Goal: Check status: Check status

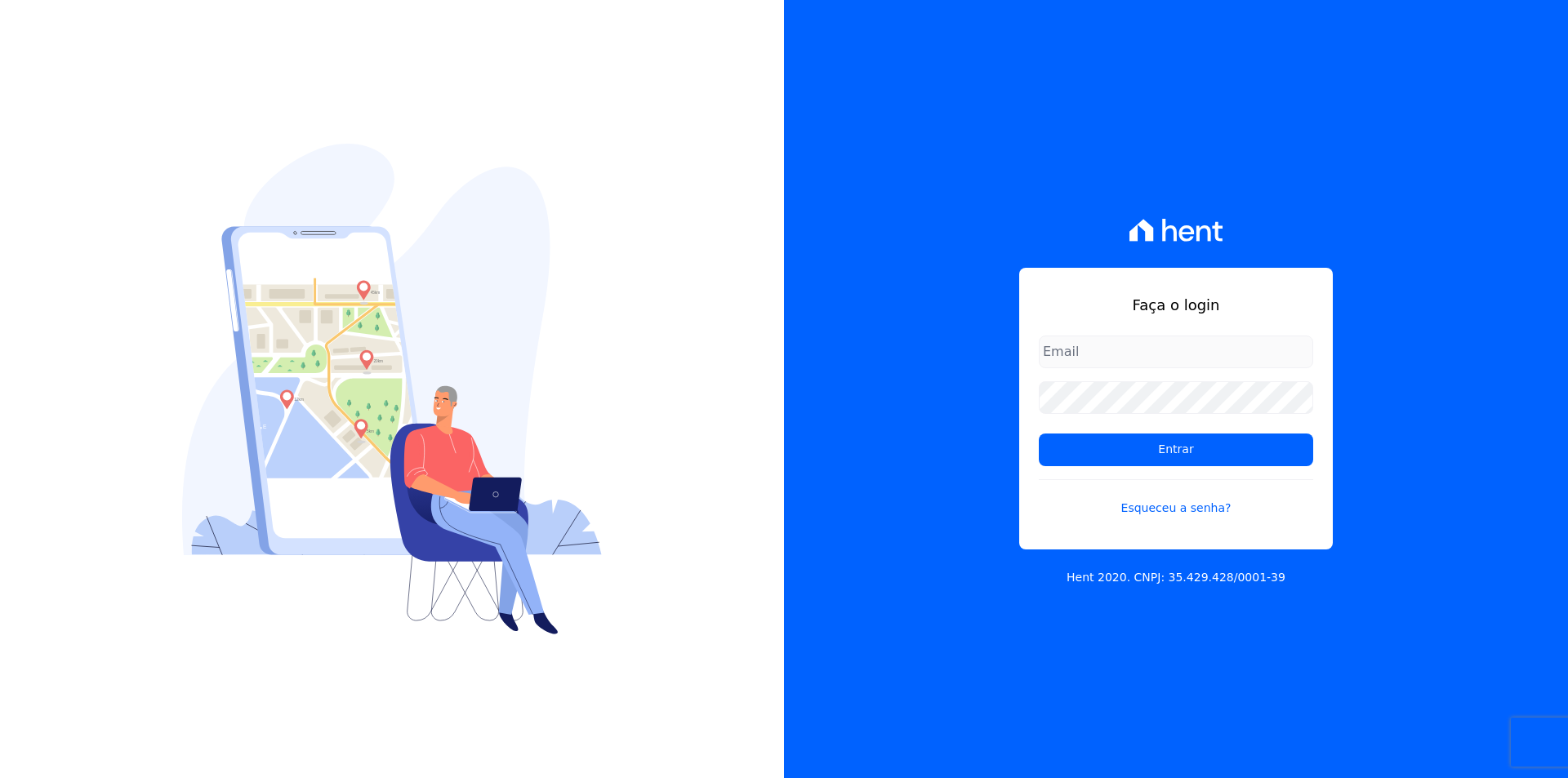
click at [1084, 355] on input "email" at bounding box center [1176, 351] width 274 height 33
type input "C"
type input "[EMAIL_ADDRESS][DOMAIN_NAME]"
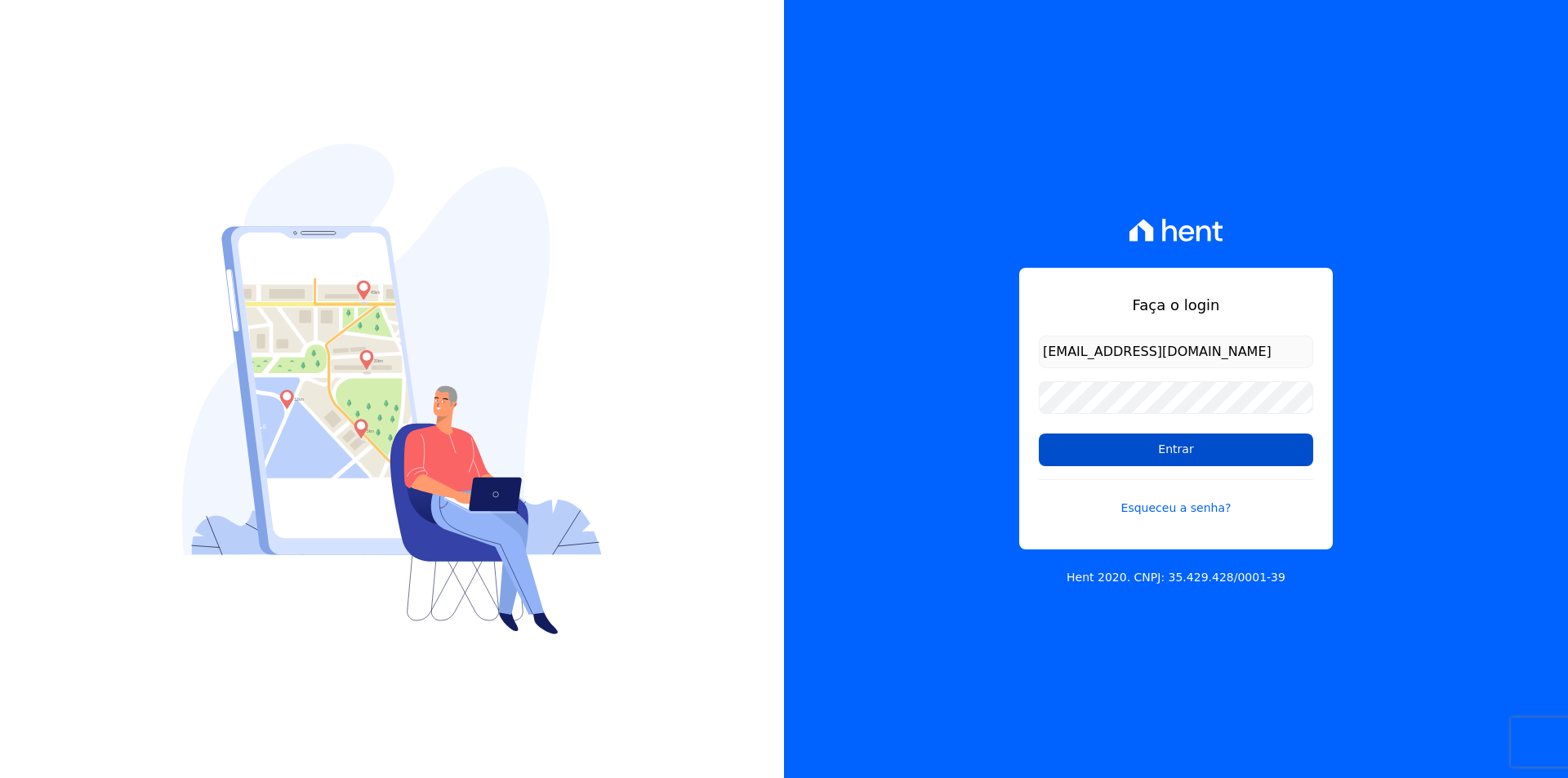
click at [1157, 457] on input "Entrar" at bounding box center [1176, 449] width 274 height 33
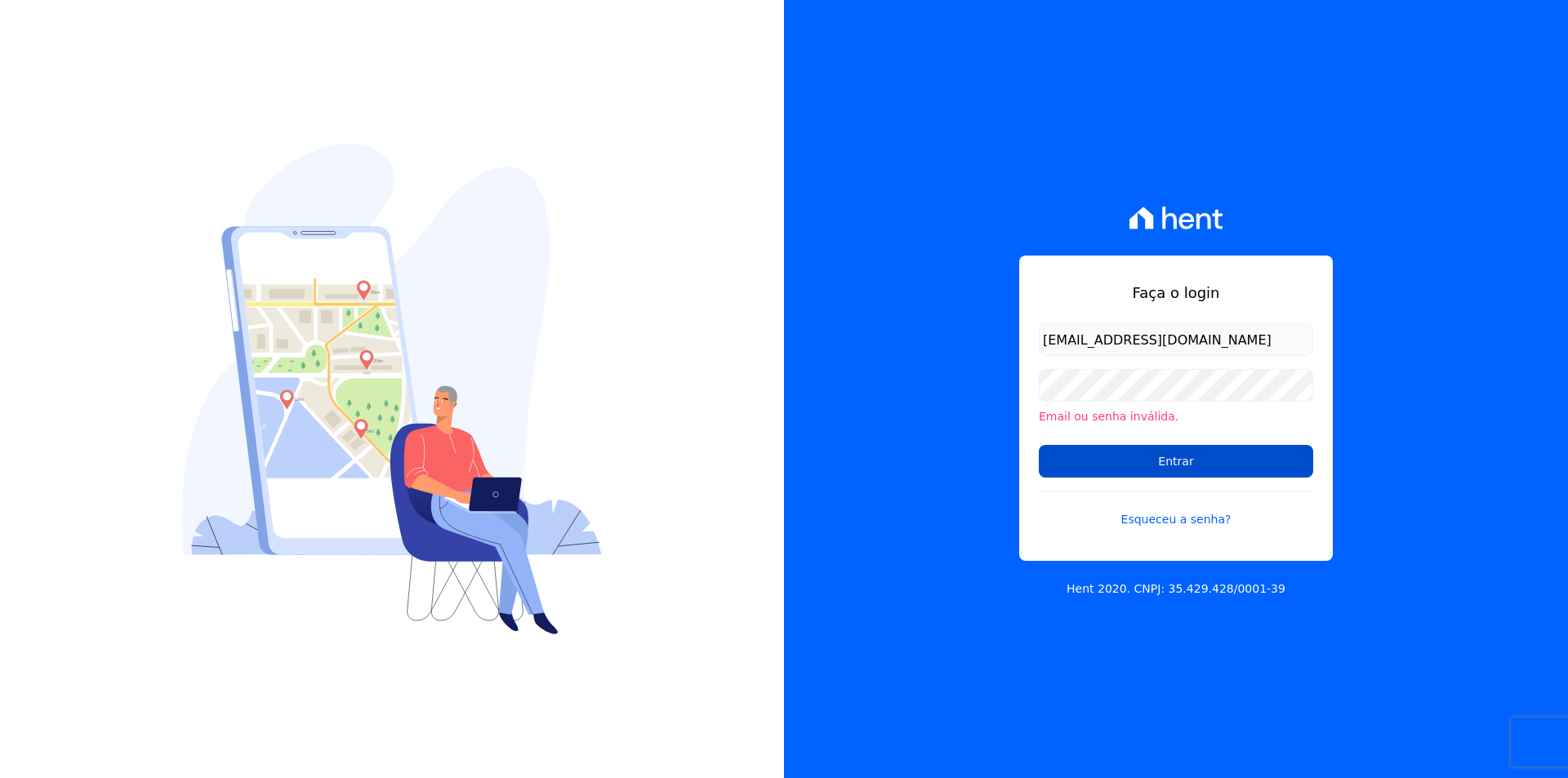
click at [1124, 452] on input "Entrar" at bounding box center [1176, 461] width 274 height 33
click at [1179, 522] on link "Esqueceu a senha?" at bounding box center [1176, 510] width 274 height 37
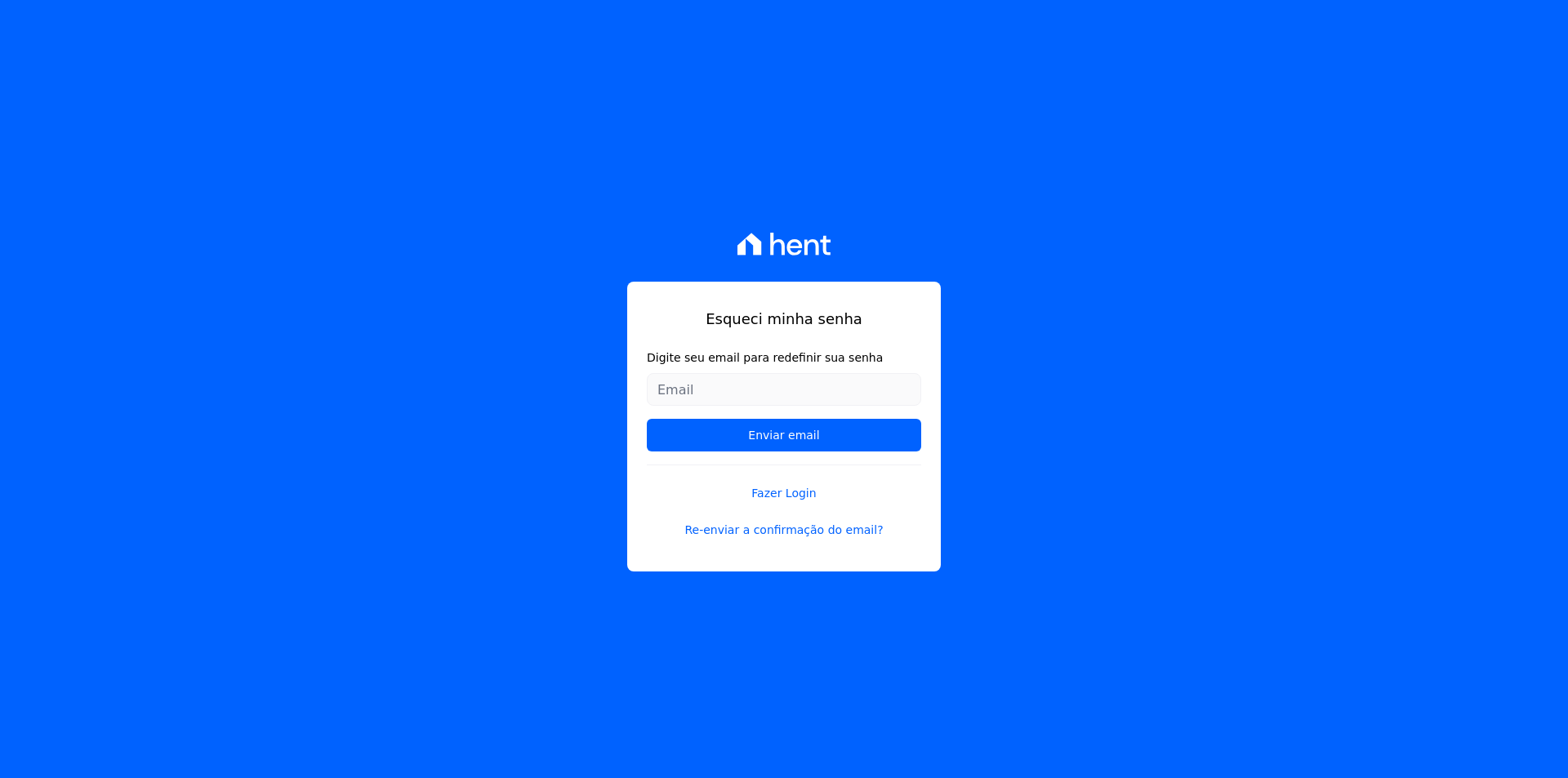
click at [768, 380] on input "Digite seu email para redefinir sua senha" at bounding box center [784, 389] width 274 height 33
type input "[EMAIL_ADDRESS][DOMAIN_NAME]"
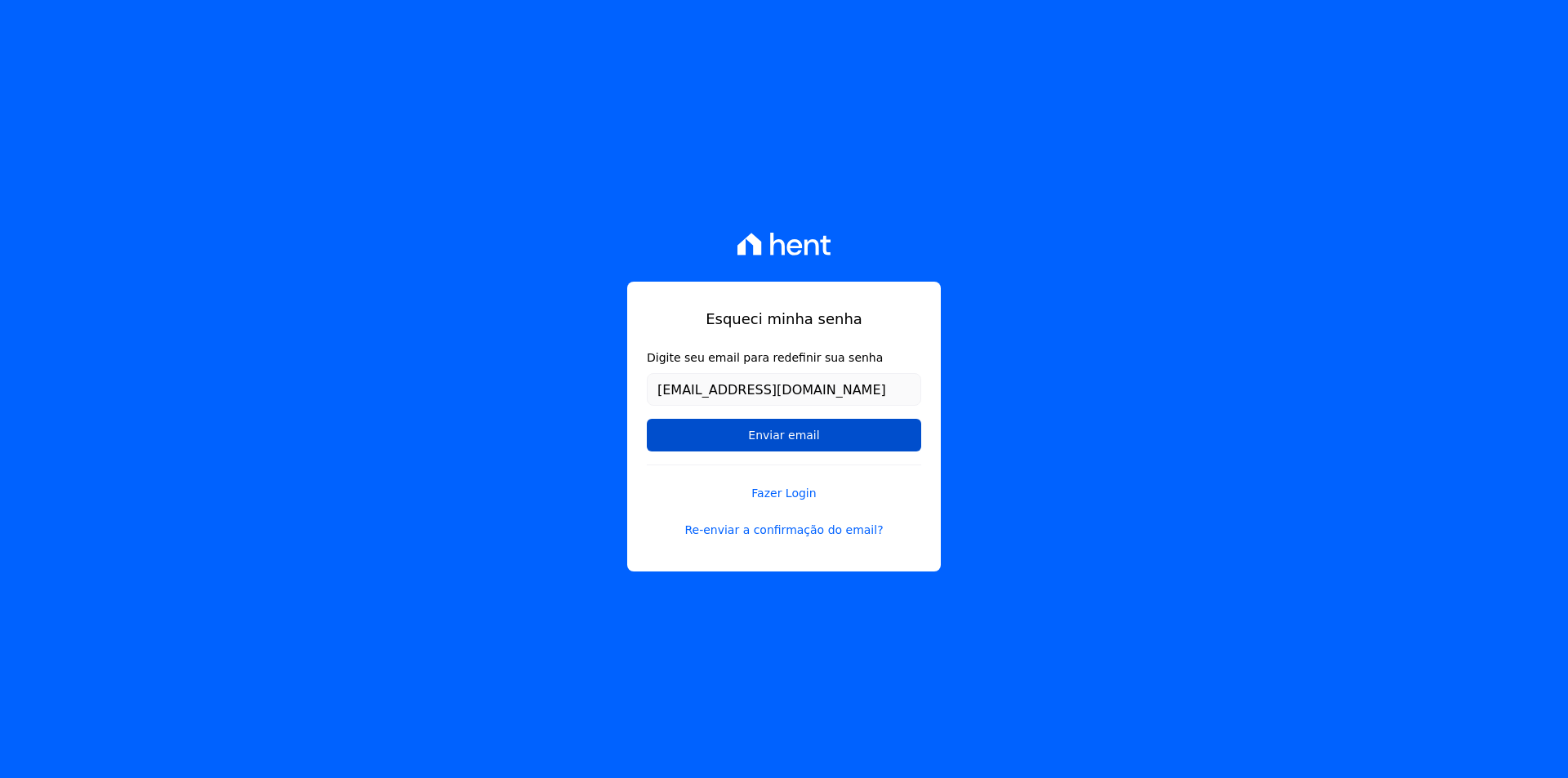
click at [794, 437] on input "Enviar email" at bounding box center [784, 435] width 274 height 33
click at [793, 432] on input "Enviar email" at bounding box center [784, 435] width 274 height 33
click at [786, 430] on input "Enviar email" at bounding box center [784, 435] width 274 height 33
click at [772, 434] on input "Enviar email" at bounding box center [784, 435] width 274 height 33
click at [757, 534] on link "Re-enviar a confirmação do email?" at bounding box center [784, 530] width 274 height 17
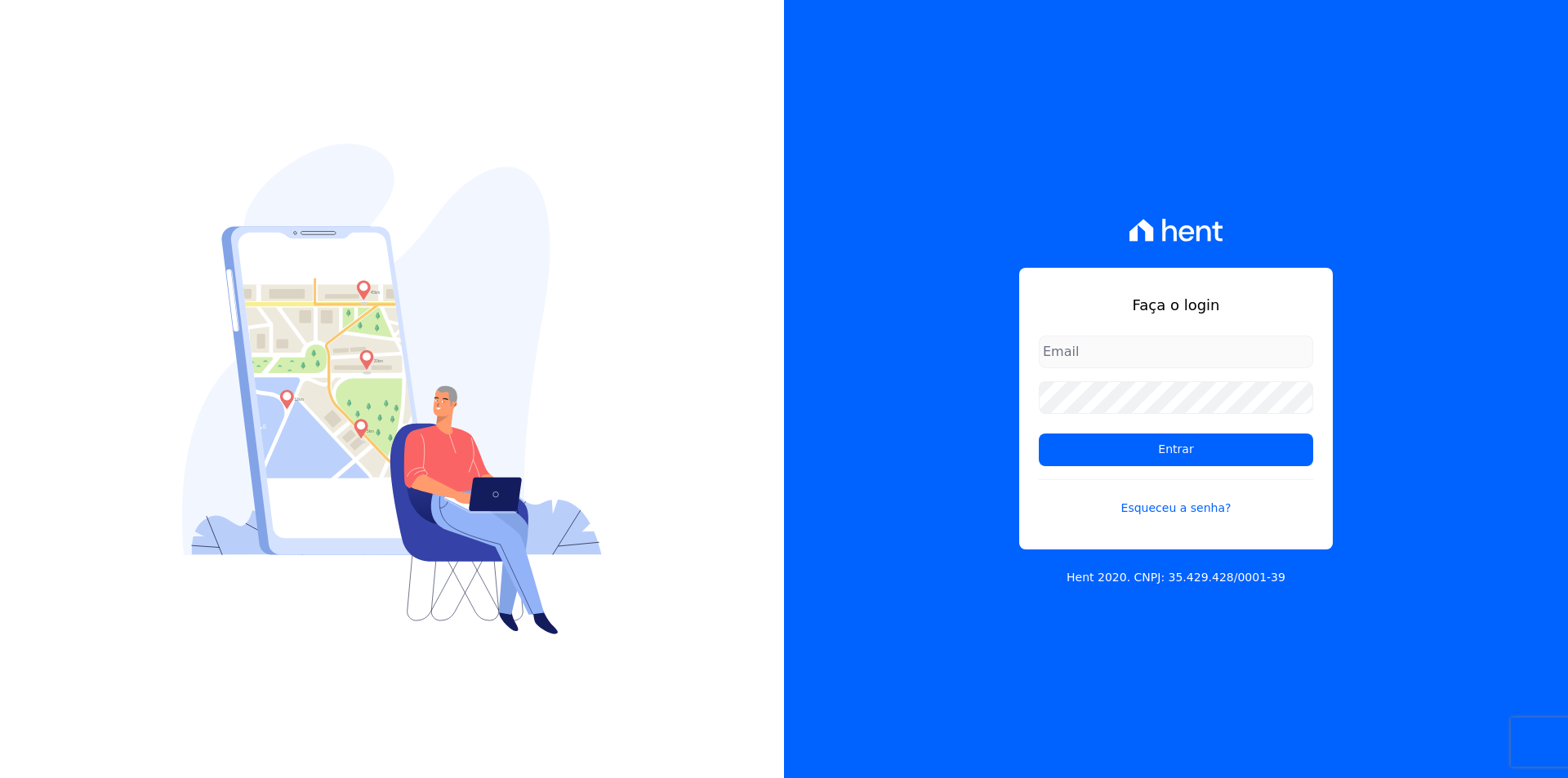
click at [1084, 349] on input "email" at bounding box center [1176, 351] width 274 height 33
type input "[EMAIL_ADDRESS][DOMAIN_NAME]"
click at [1039, 433] on input "Entrar" at bounding box center [1176, 449] width 274 height 33
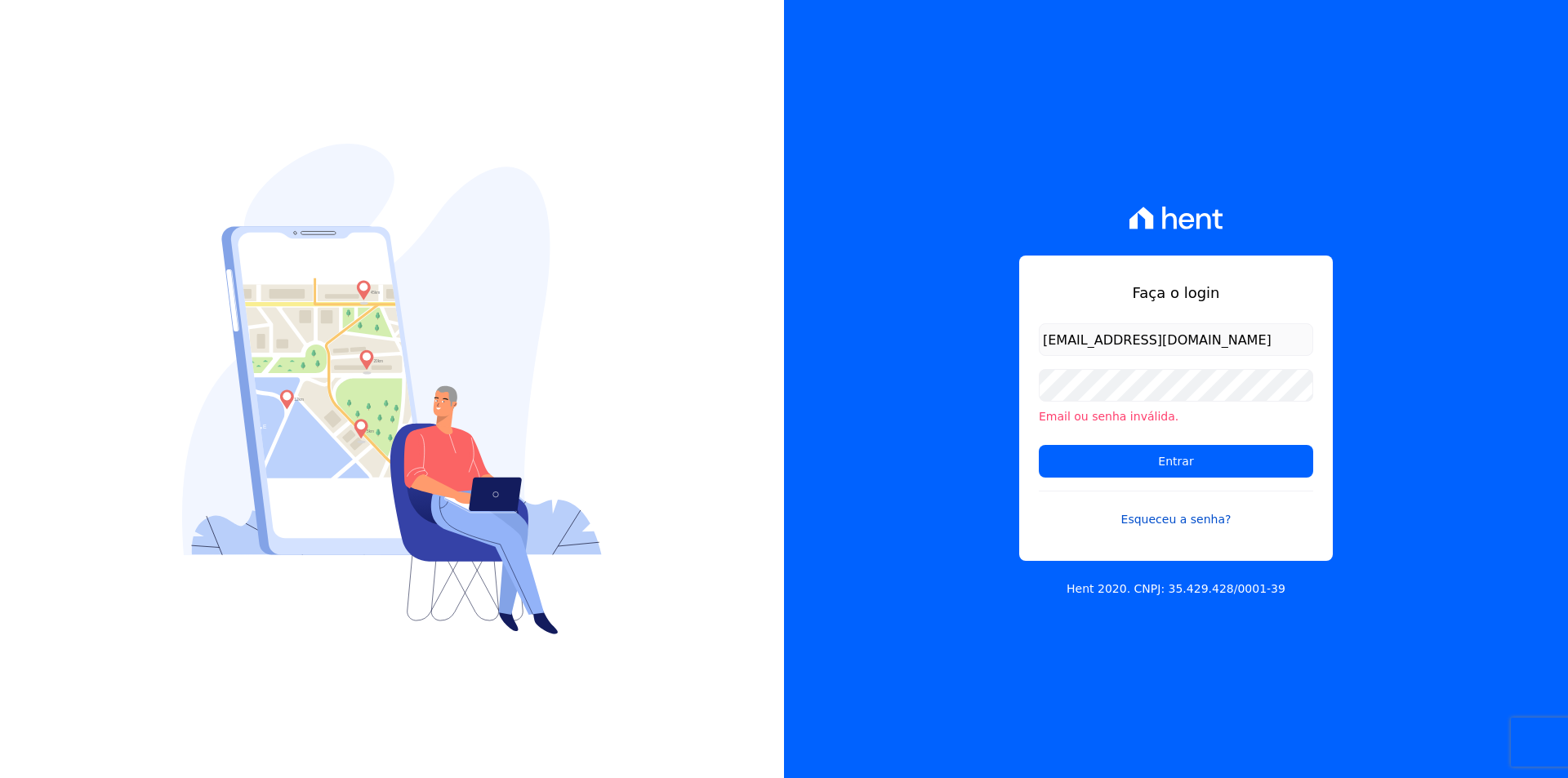
click at [1192, 506] on link "Esqueceu a senha?" at bounding box center [1176, 510] width 274 height 37
click at [1183, 516] on link "Esqueceu a senha?" at bounding box center [1176, 510] width 274 height 37
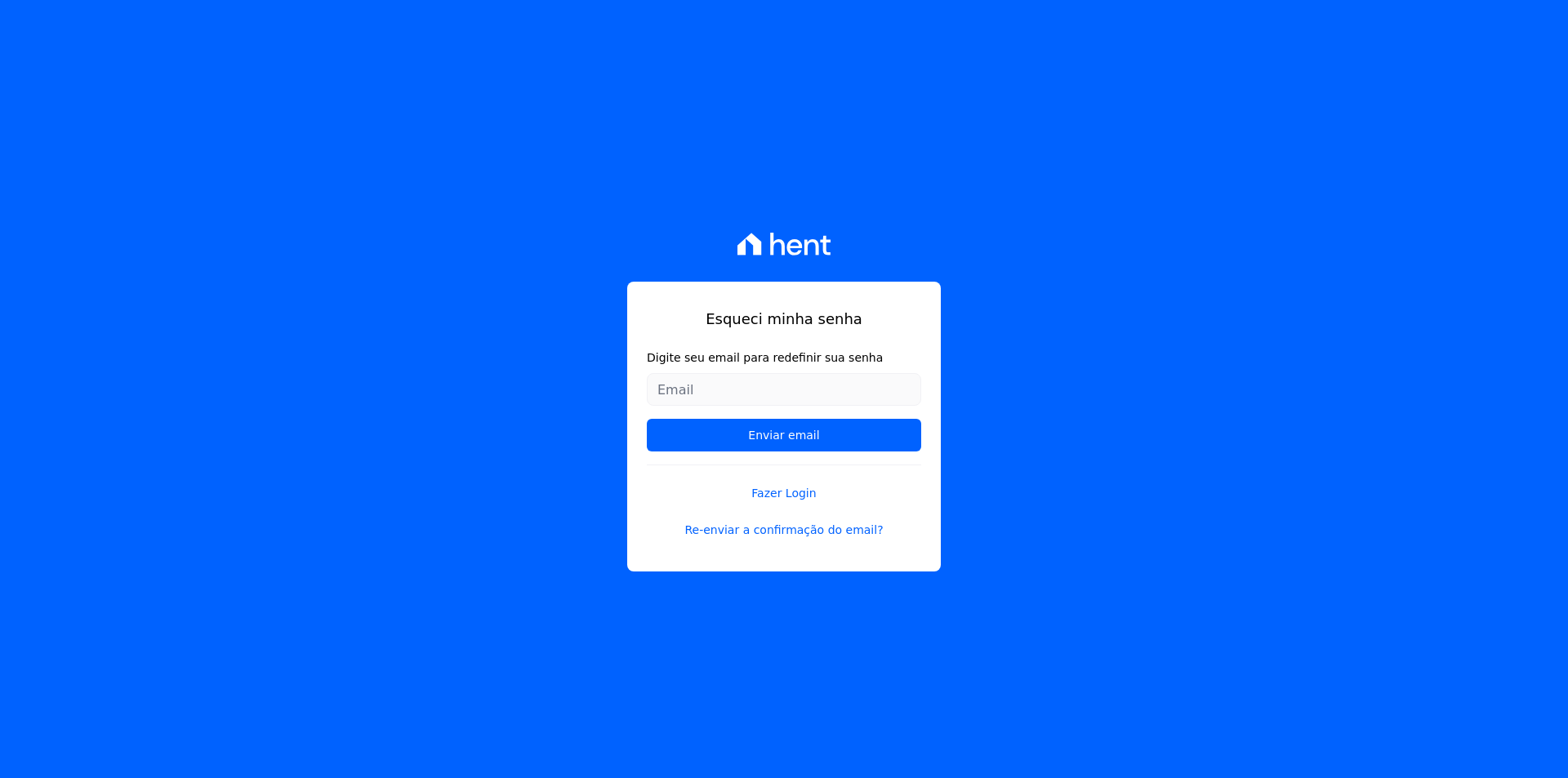
click at [776, 394] on input "Digite seu email para redefinir sua senha" at bounding box center [784, 389] width 274 height 33
type input "[EMAIL_ADDRESS][DOMAIN_NAME]"
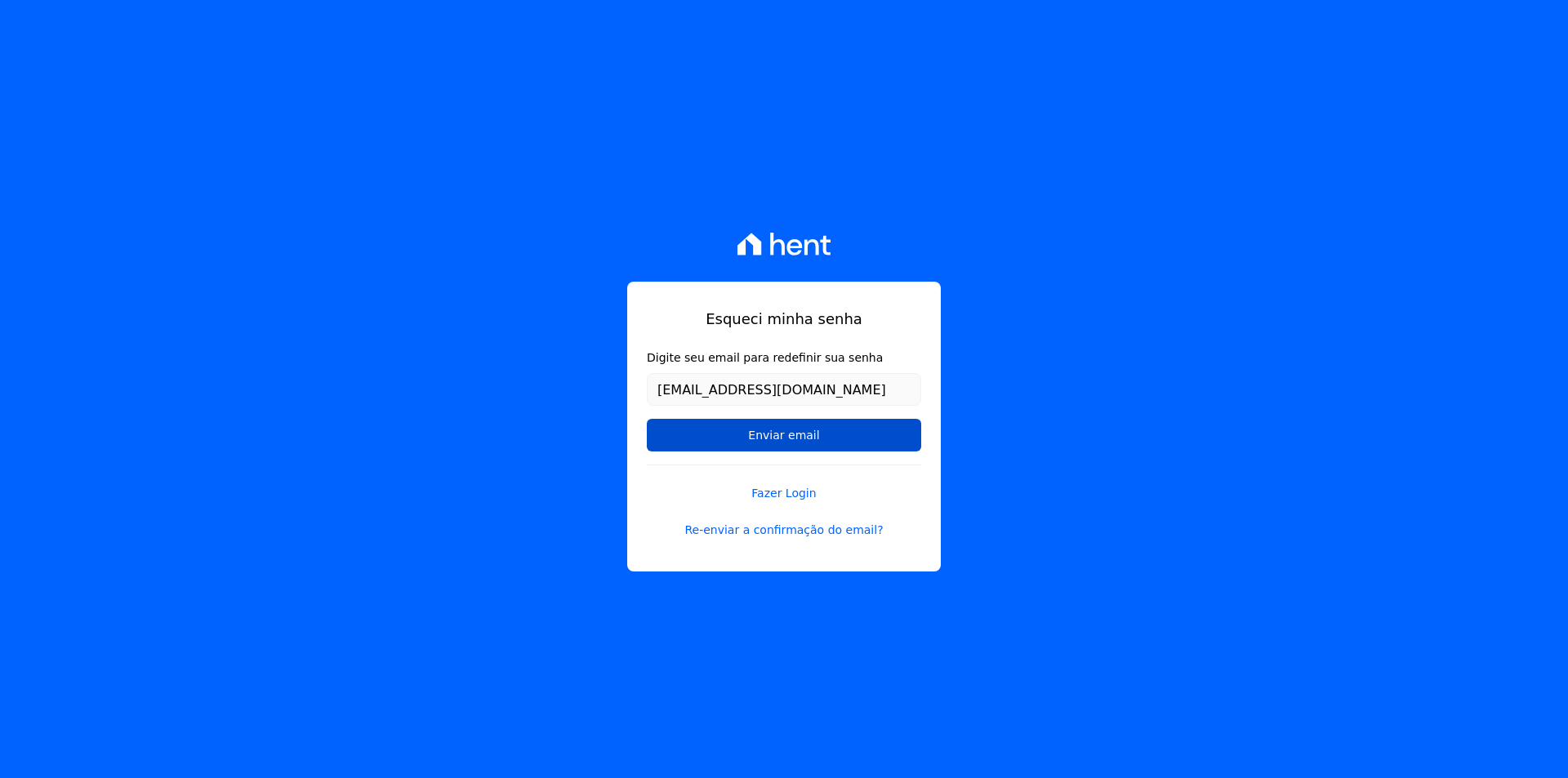
click at [772, 438] on input "Enviar email" at bounding box center [784, 435] width 274 height 33
click at [818, 441] on input "Enviar email" at bounding box center [784, 435] width 274 height 33
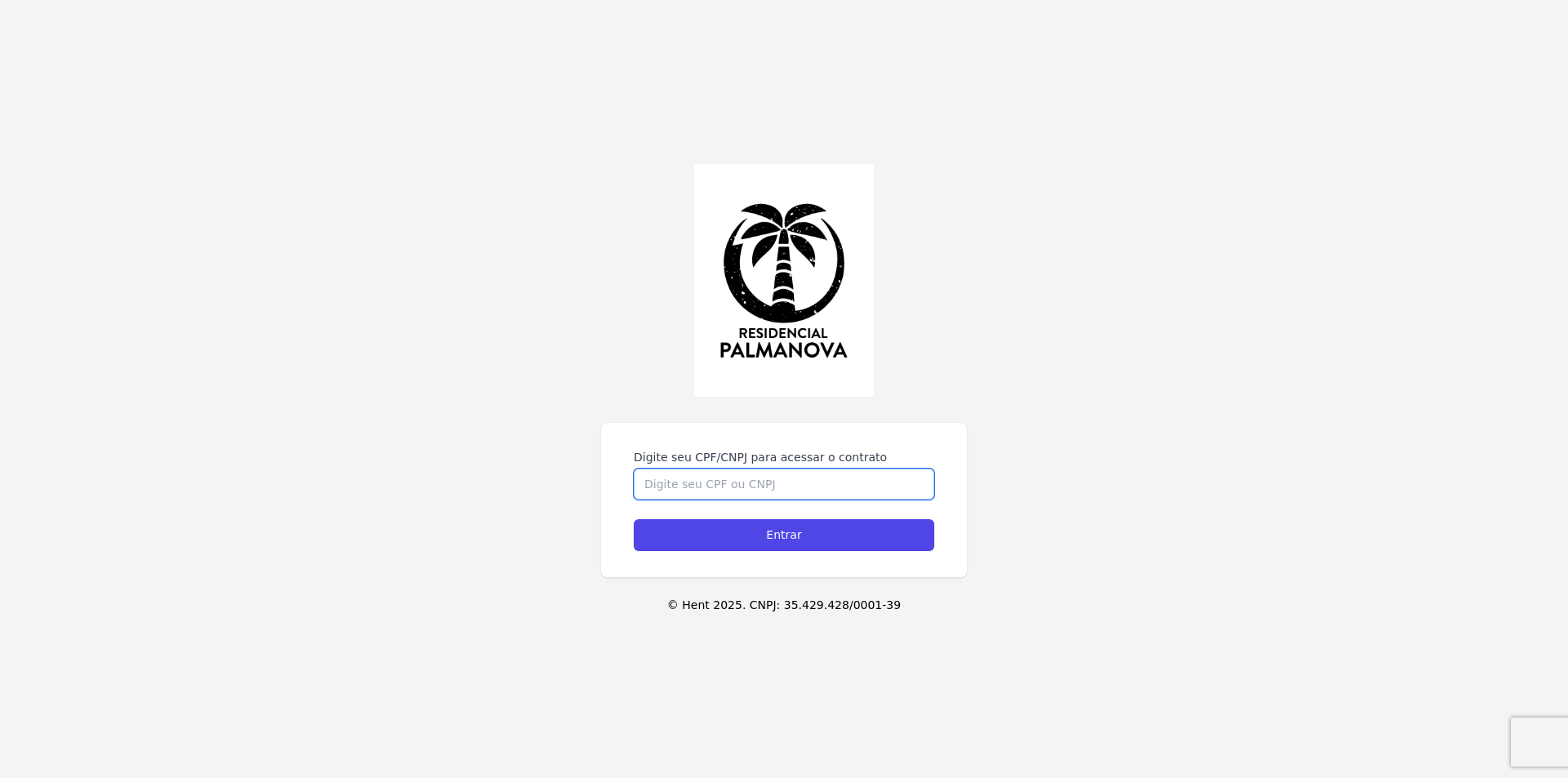
click at [754, 477] on input "Digite seu CPF/CNPJ para acessar o contrato" at bounding box center [784, 484] width 300 height 31
type input "45016545898"
click at [634, 519] on input "Entrar" at bounding box center [784, 535] width 300 height 32
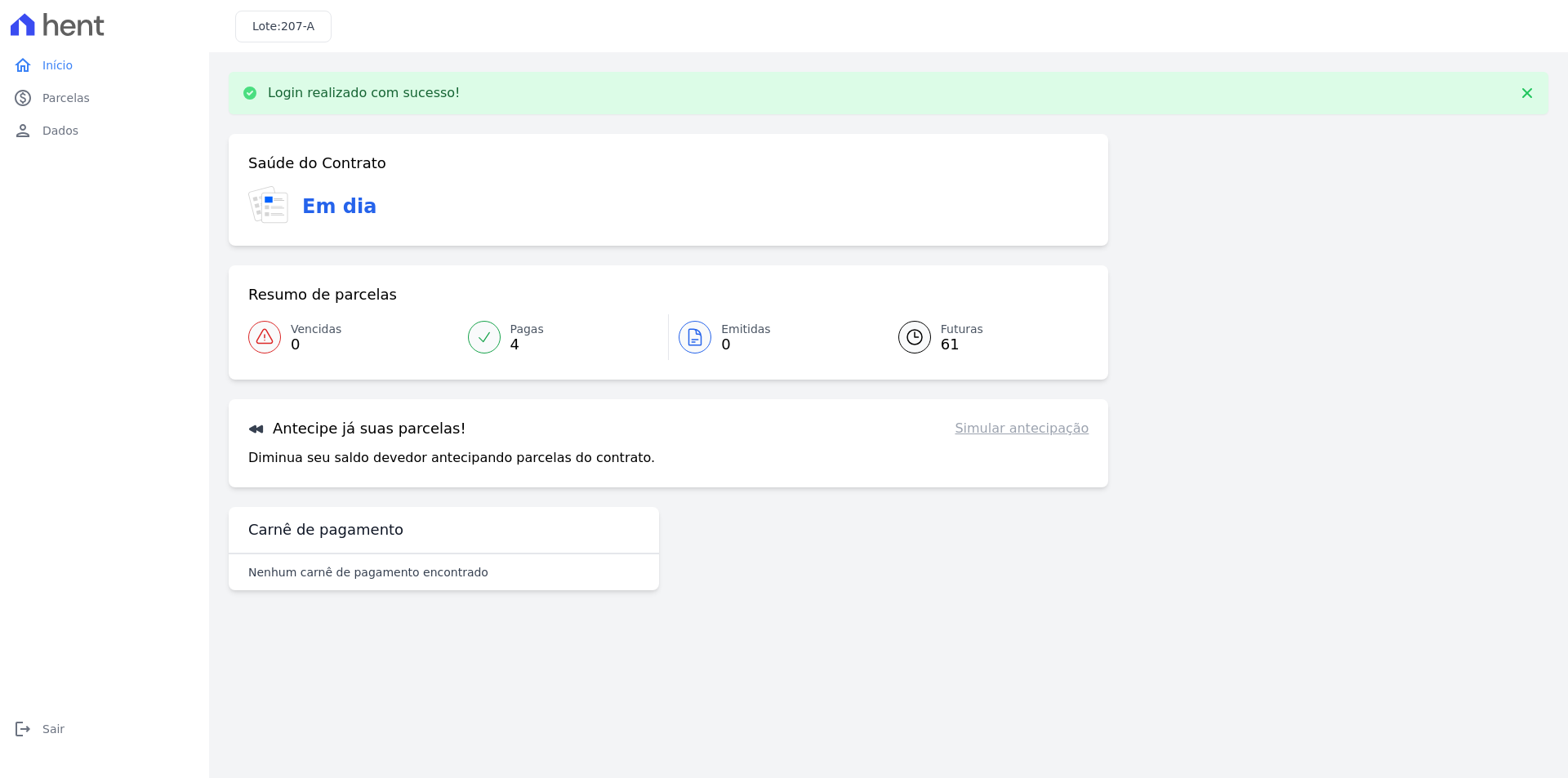
click at [918, 336] on icon at bounding box center [914, 336] width 20 height 20
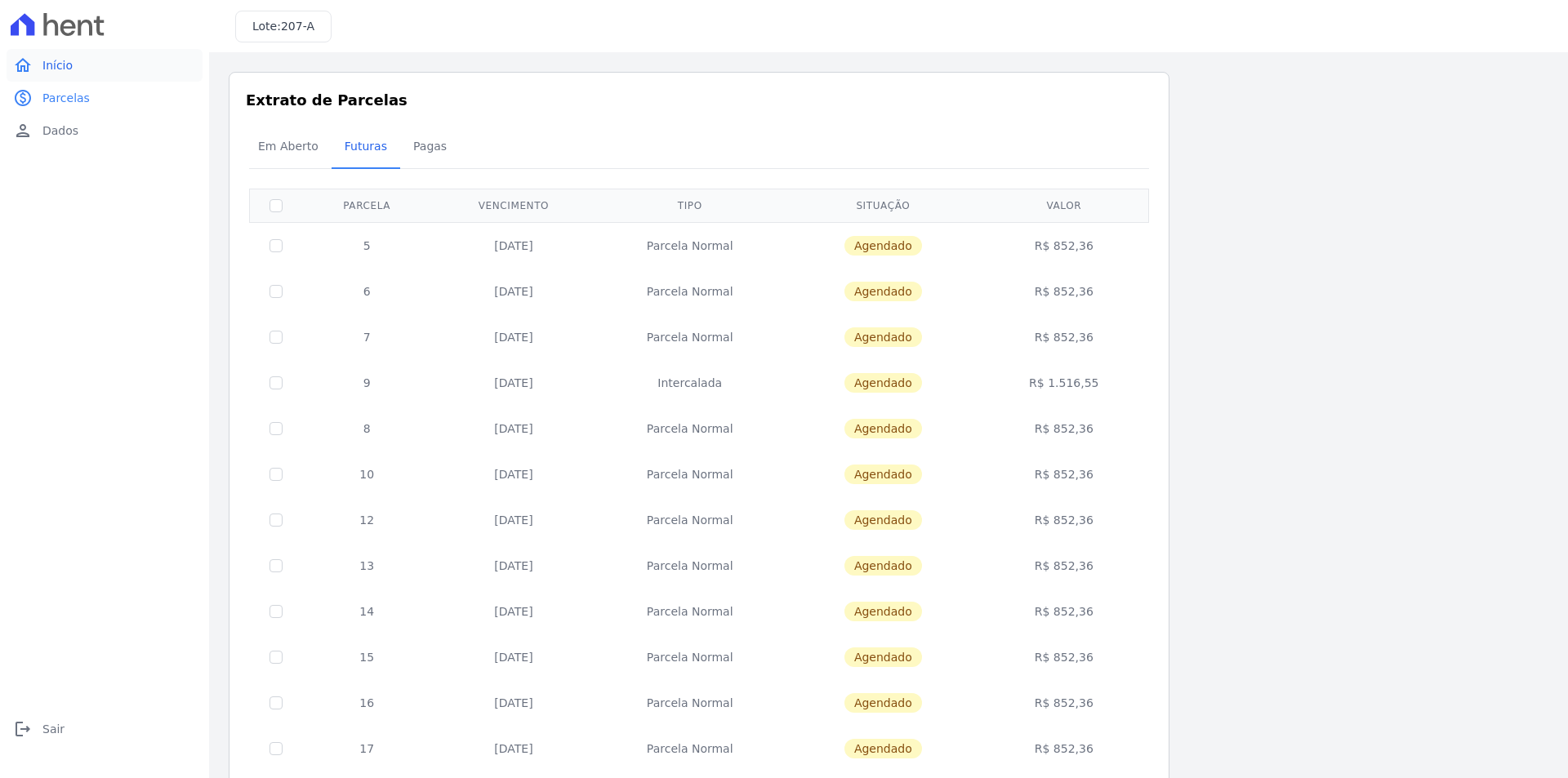
click at [63, 66] on span "Início" at bounding box center [58, 65] width 30 height 17
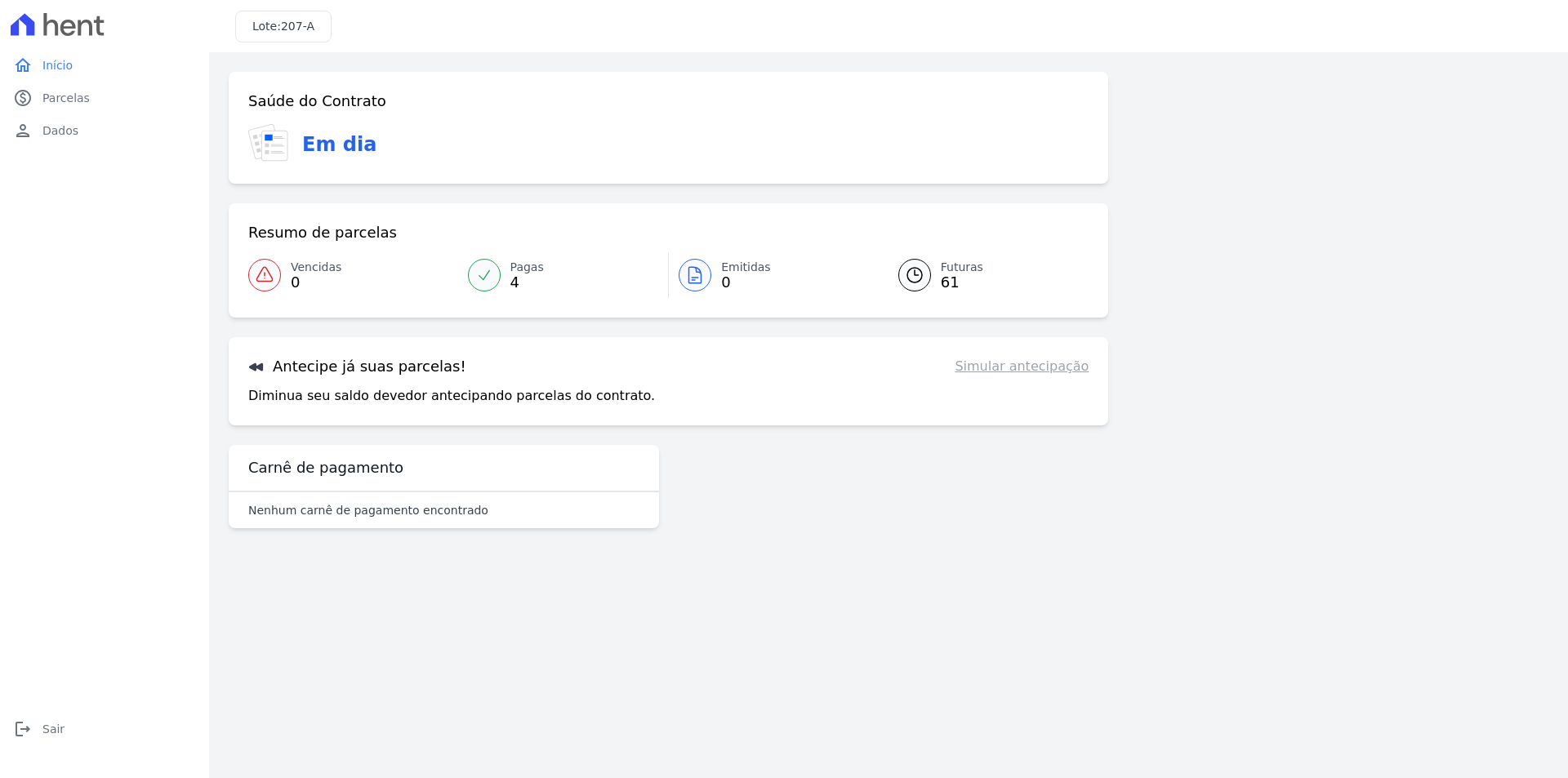
click at [993, 373] on link "Simular antecipação" at bounding box center [1021, 366] width 134 height 20
click at [495, 274] on div at bounding box center [484, 275] width 33 height 33
